Goal: Check status: Check status

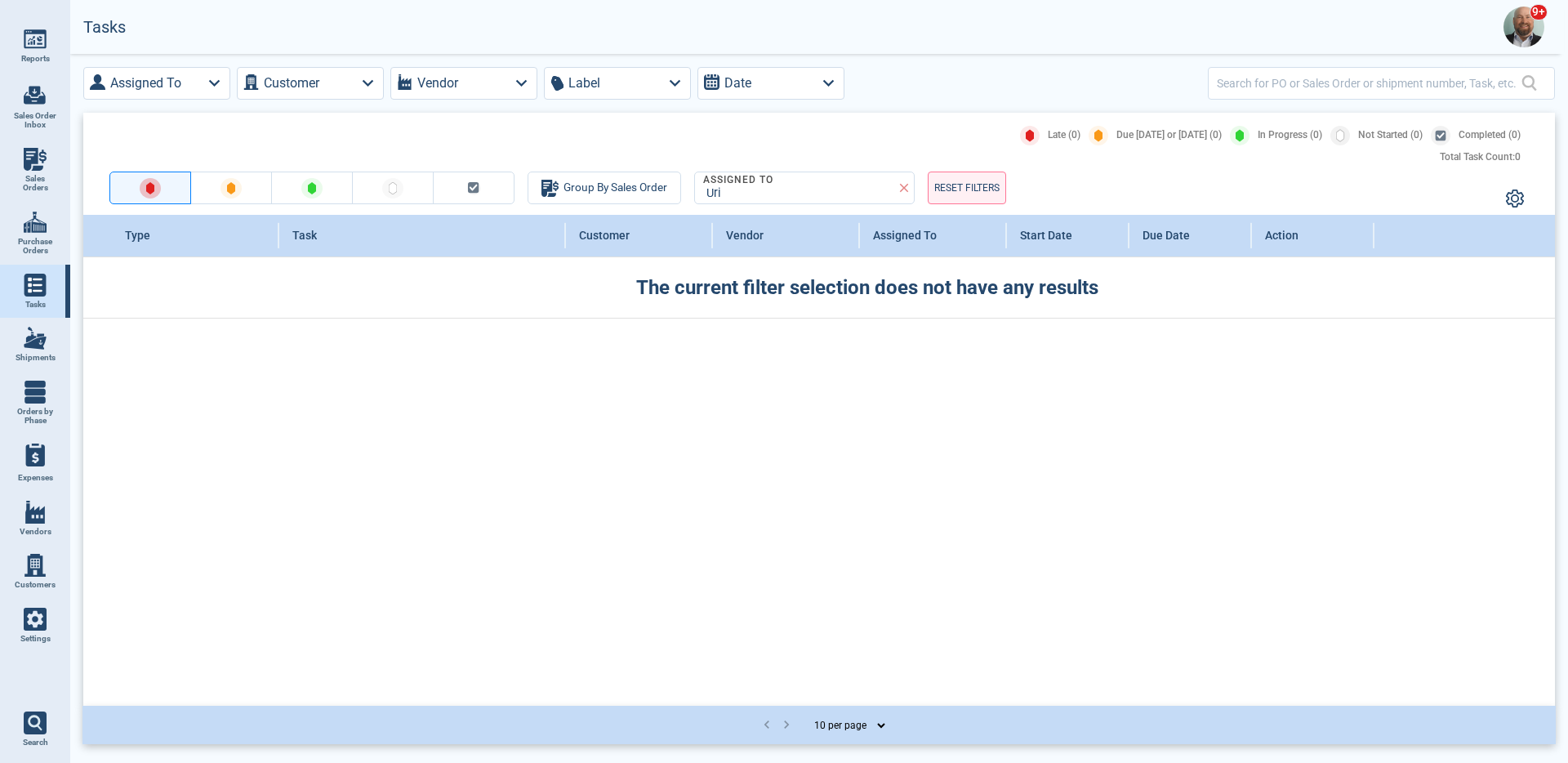
click at [40, 175] on span "Sales Orders" at bounding box center [36, 184] width 44 height 19
select select "50"
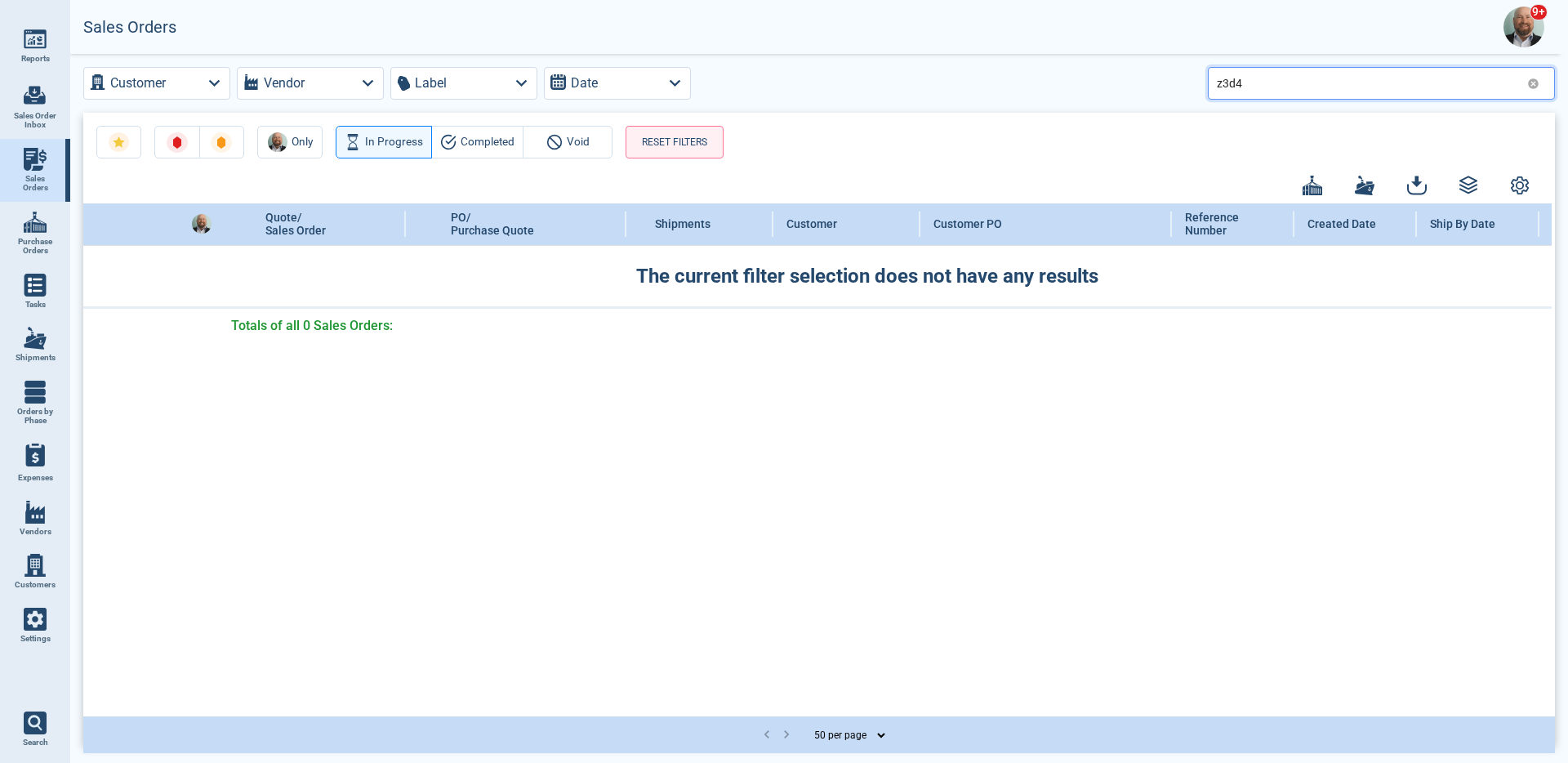
click at [1285, 87] on input "z3d4" at bounding box center [1370, 83] width 304 height 24
paste input "QUO-01632-H5B0J0"
type input "QUO-01632-H5B0J0"
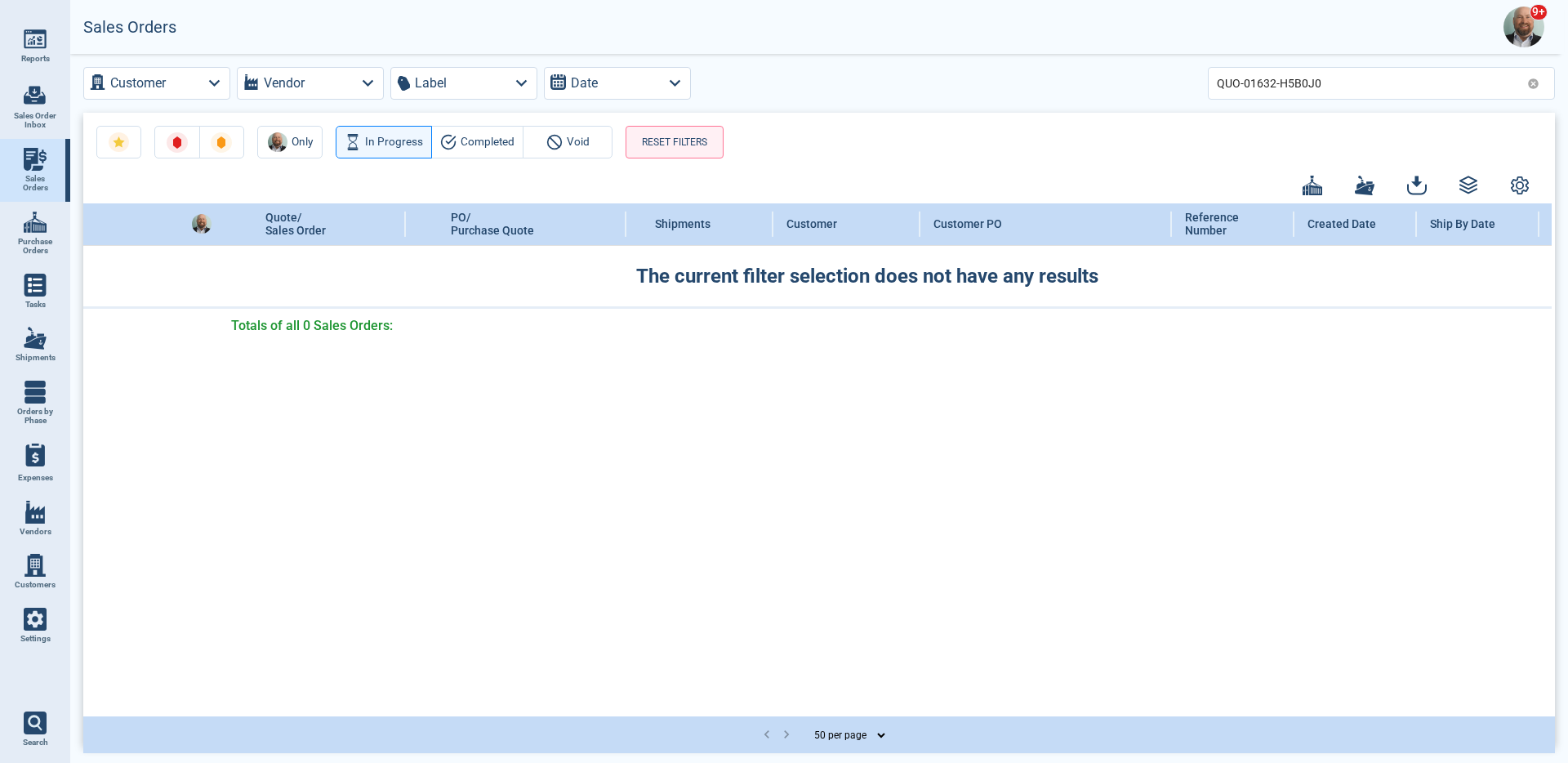
click at [1508, 34] on img at bounding box center [1524, 27] width 40 height 40
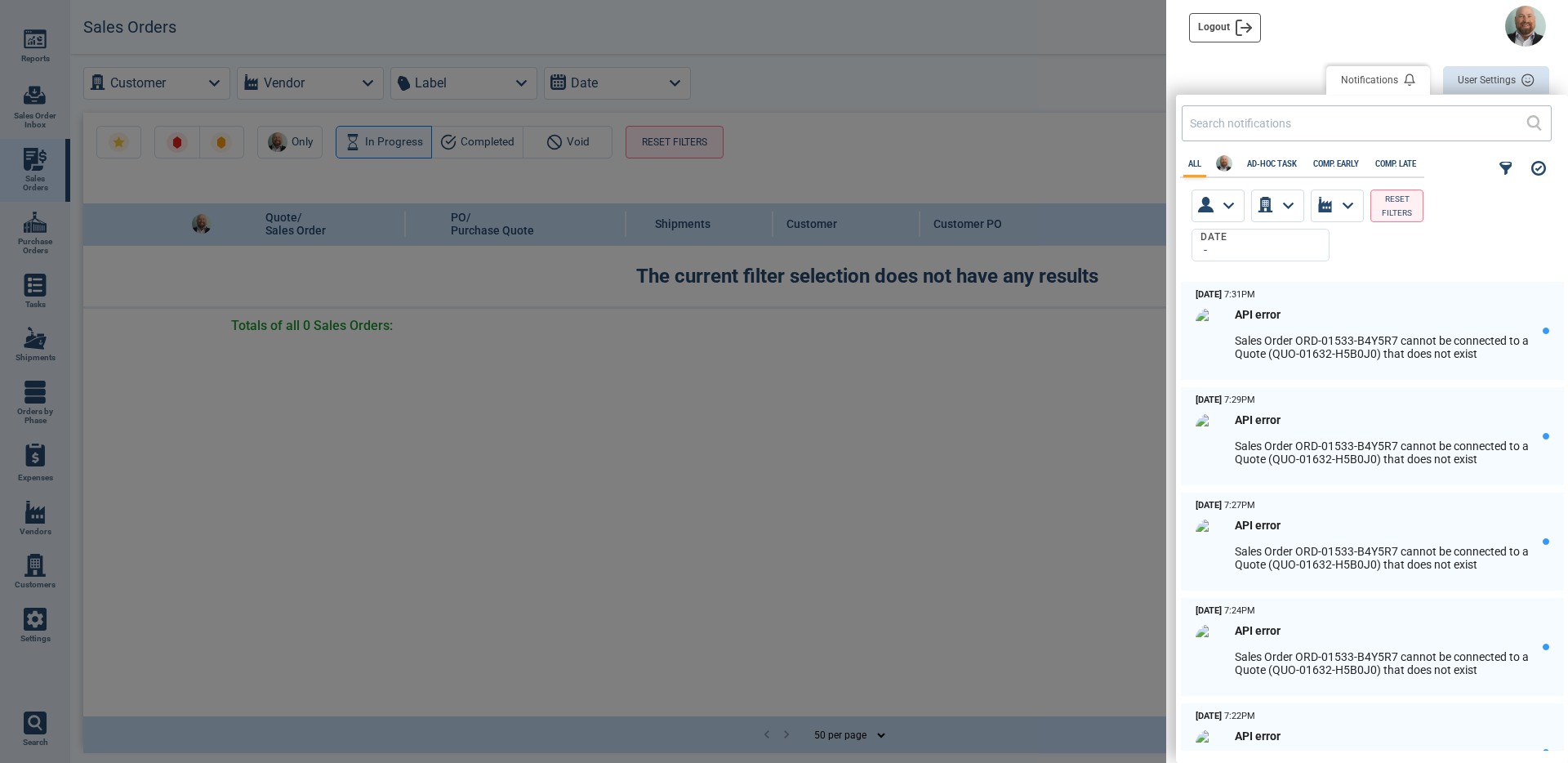
scroll to position [6, 6]
